Goal: Transaction & Acquisition: Purchase product/service

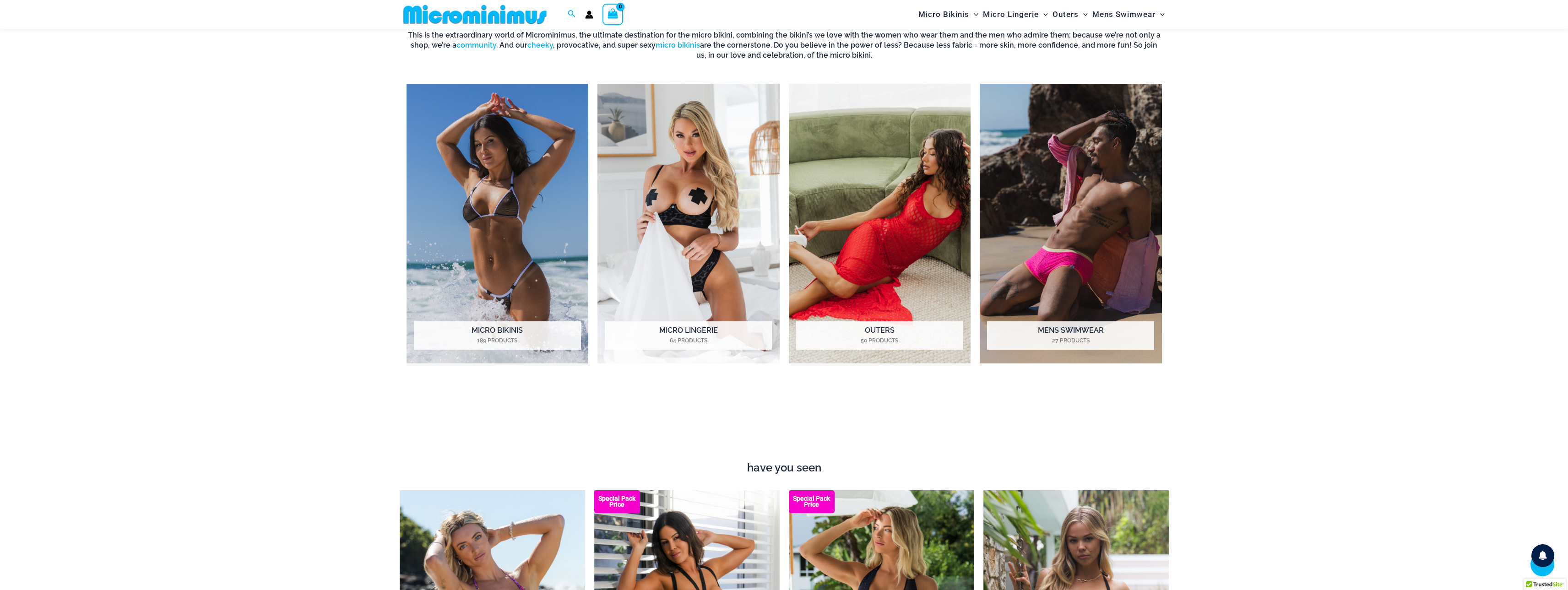
scroll to position [1001, 0]
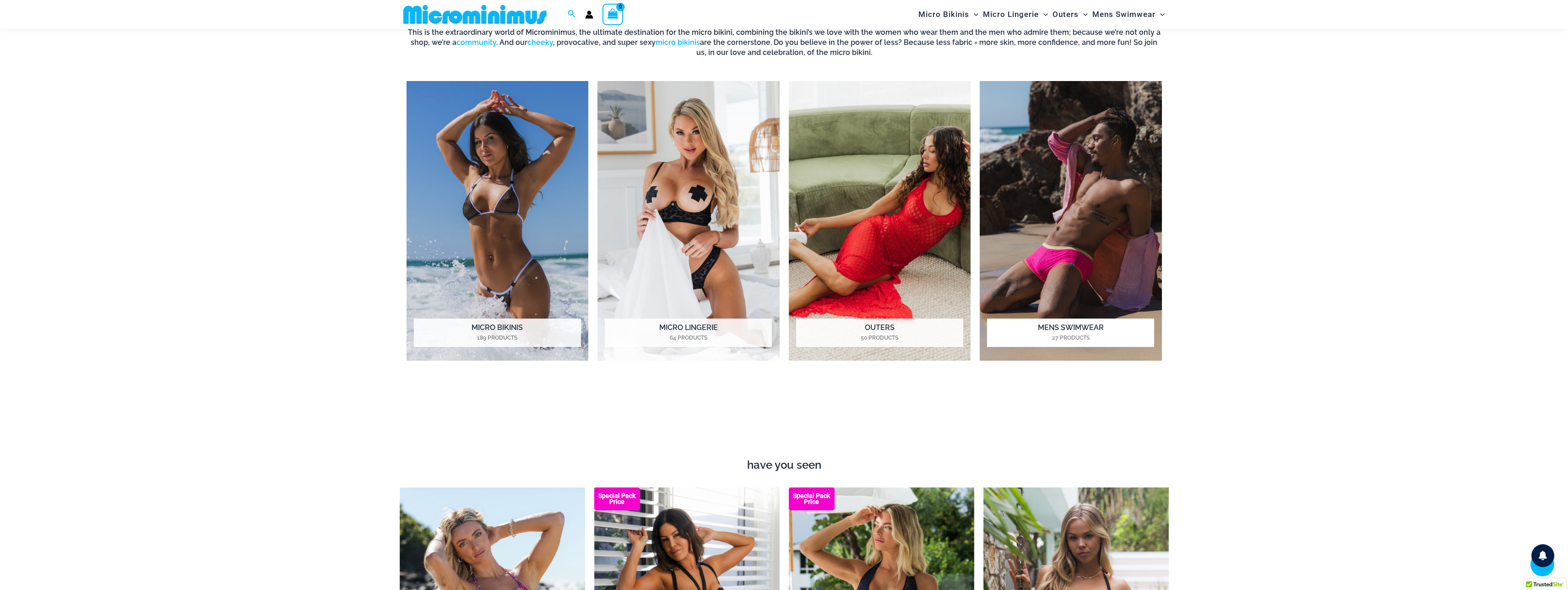
click at [1115, 184] on img "Visit product category Mens Swimwear" at bounding box center [1071, 221] width 182 height 280
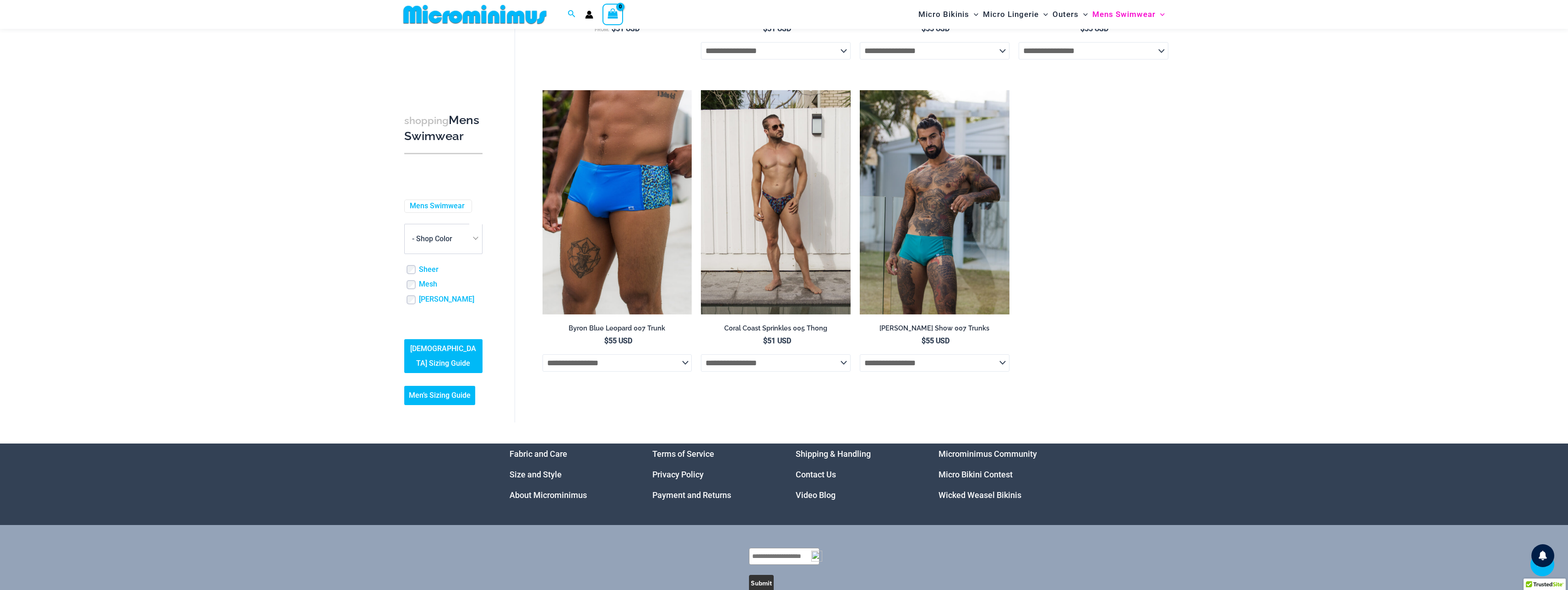
scroll to position [1967, 0]
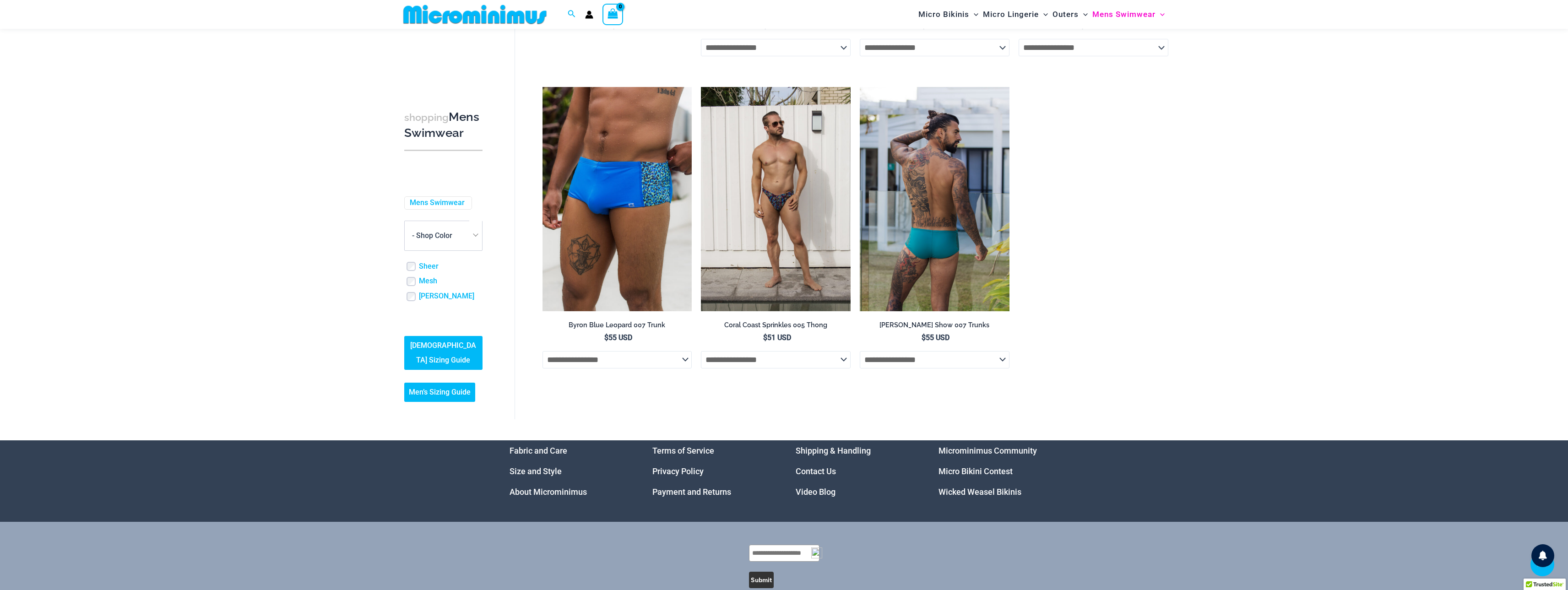
click at [991, 226] on img at bounding box center [935, 199] width 150 height 224
